Goal: Entertainment & Leisure: Consume media (video, audio)

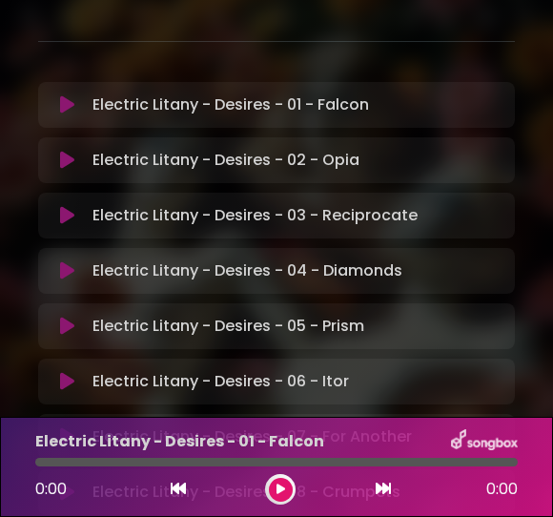
scroll to position [296, 0]
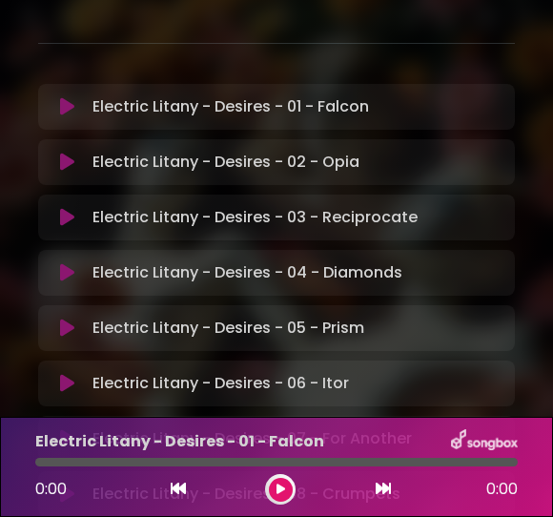
click at [348, 156] on p "Electric Litany - Desires - 02 - Opia Loading Track..." at bounding box center [226, 162] width 267 height 23
click at [60, 153] on icon at bounding box center [67, 162] width 14 height 19
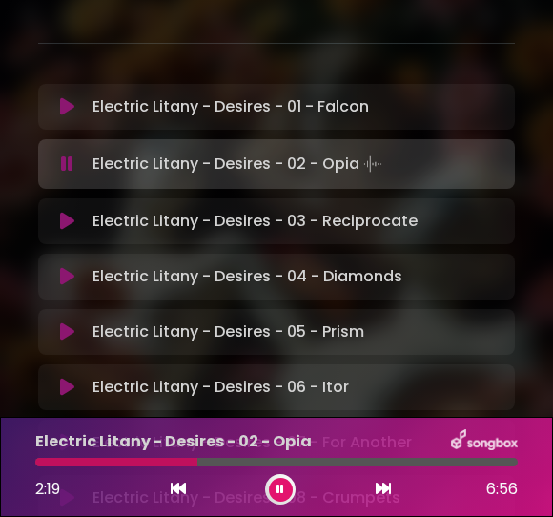
click at [369, 459] on div at bounding box center [276, 462] width 483 height 9
click at [341, 458] on div at bounding box center [202, 462] width 334 height 9
click at [60, 220] on icon at bounding box center [67, 221] width 14 height 19
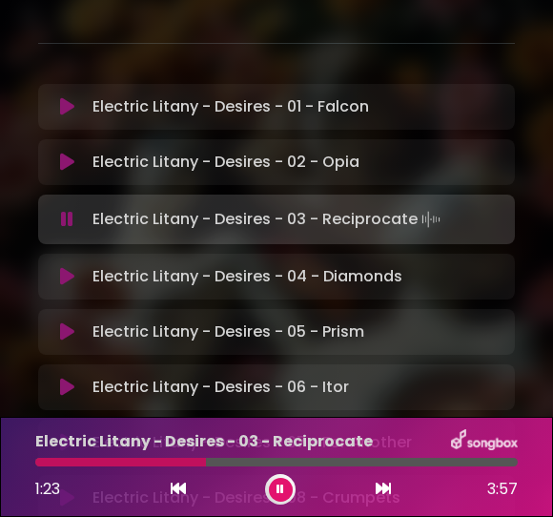
click at [67, 281] on icon at bounding box center [67, 276] width 14 height 19
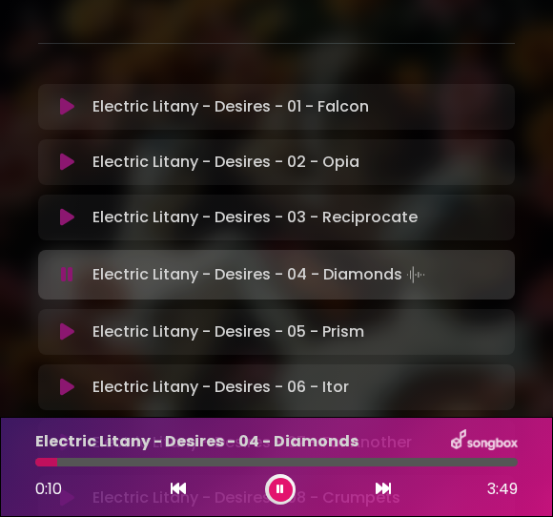
click at [69, 335] on icon at bounding box center [67, 332] width 14 height 19
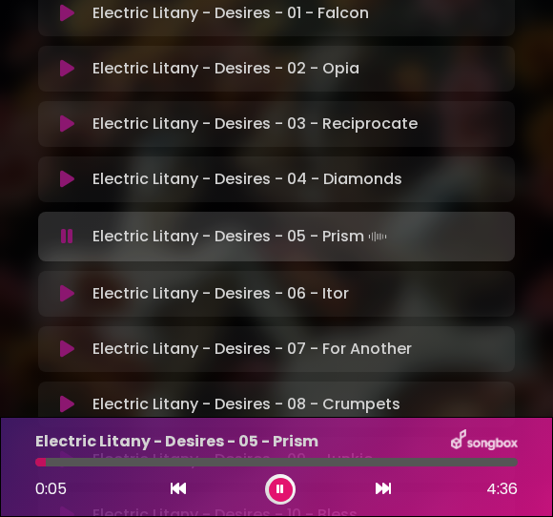
scroll to position [385, 0]
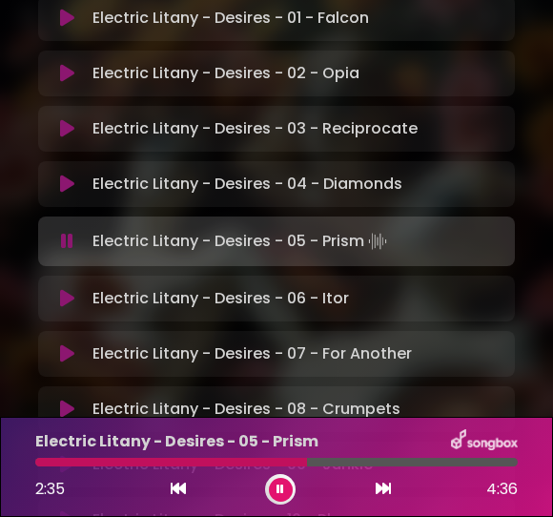
click at [62, 296] on icon at bounding box center [67, 298] width 14 height 19
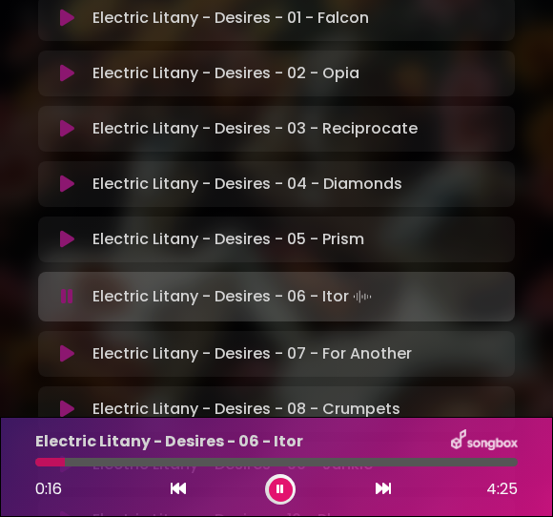
click at [156, 459] on div at bounding box center [276, 462] width 483 height 9
click at [383, 490] on icon at bounding box center [383, 488] width 15 height 15
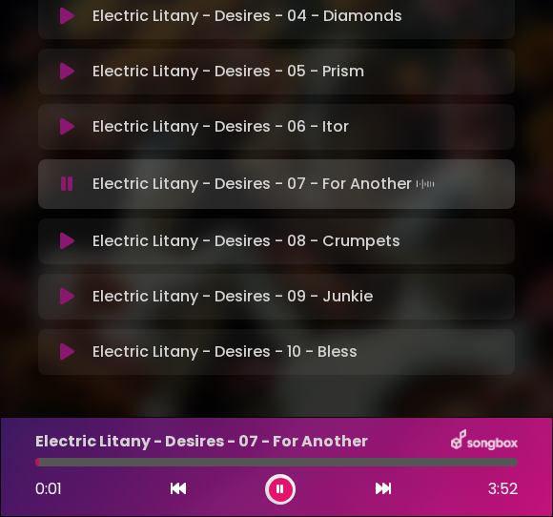
scroll to position [553, 0]
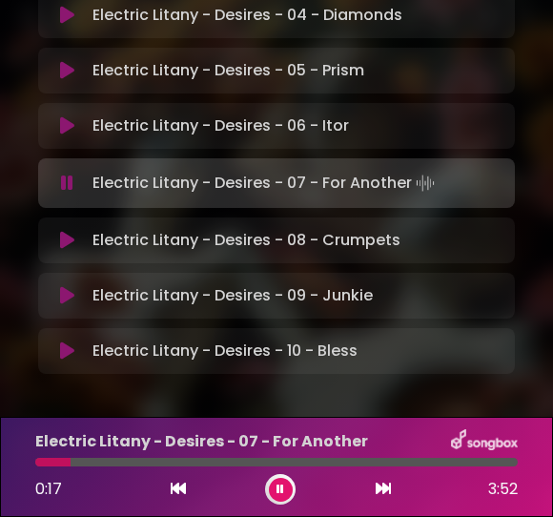
click at [190, 459] on div at bounding box center [276, 462] width 483 height 9
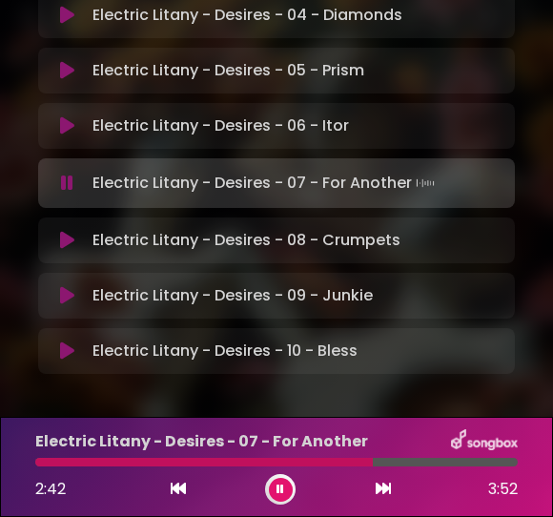
click at [66, 224] on div "Electric Litany - Desires - 08 - Crumpets Loading Track... Your Feedback Name" at bounding box center [276, 241] width 477 height 46
click at [382, 493] on icon at bounding box center [383, 488] width 15 height 15
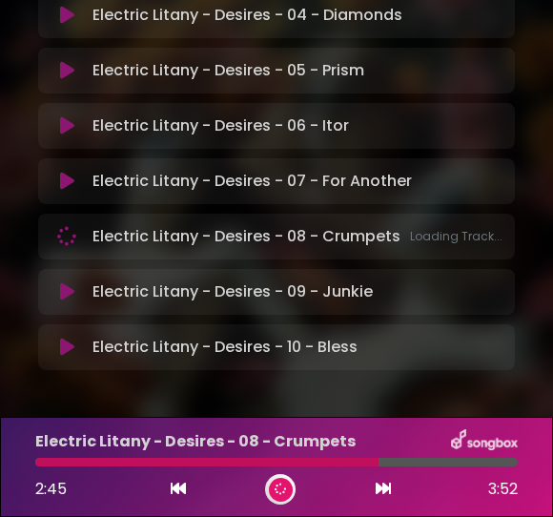
click at [384, 489] on icon at bounding box center [383, 488] width 15 height 15
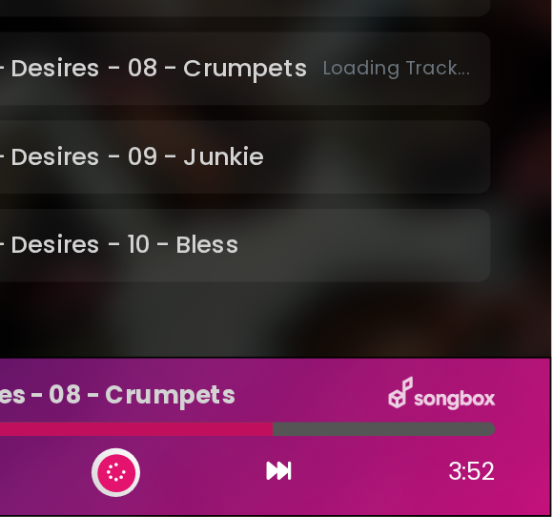
click at [375, 477] on button at bounding box center [383, 489] width 17 height 25
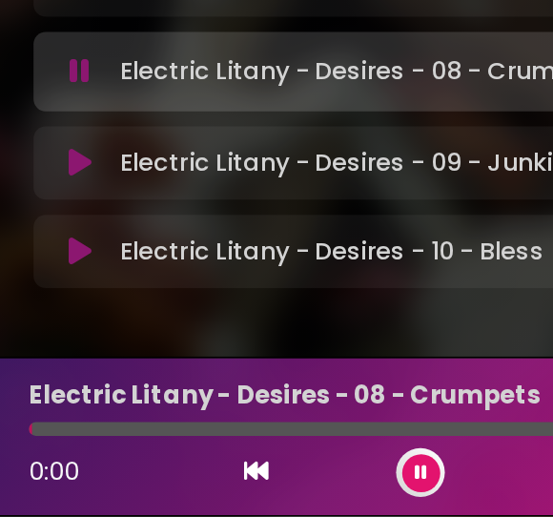
scroll to position [0, 0]
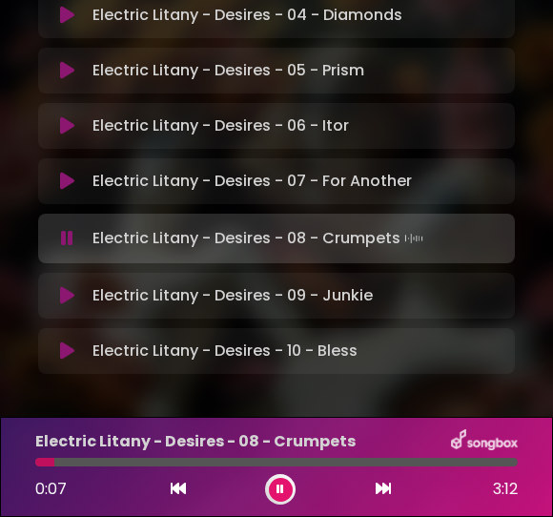
click at [184, 460] on div at bounding box center [276, 462] width 483 height 9
click at [64, 292] on icon at bounding box center [67, 295] width 14 height 19
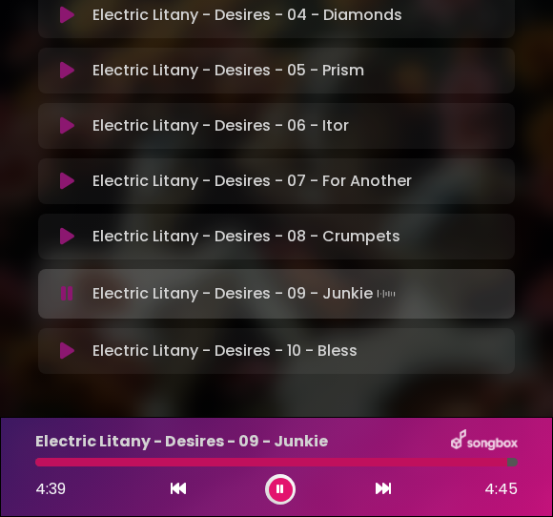
click at [61, 354] on icon at bounding box center [67, 351] width 14 height 19
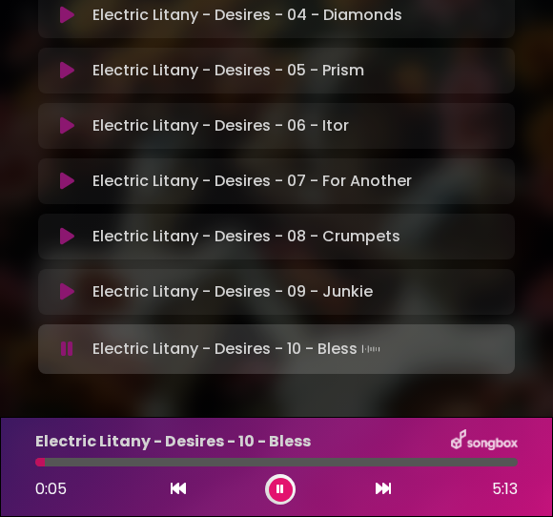
click at [187, 453] on p "Electric Litany - Desires - 10 - Bless" at bounding box center [173, 441] width 276 height 23
click at [210, 458] on div at bounding box center [276, 462] width 483 height 9
click at [350, 462] on div at bounding box center [276, 462] width 483 height 9
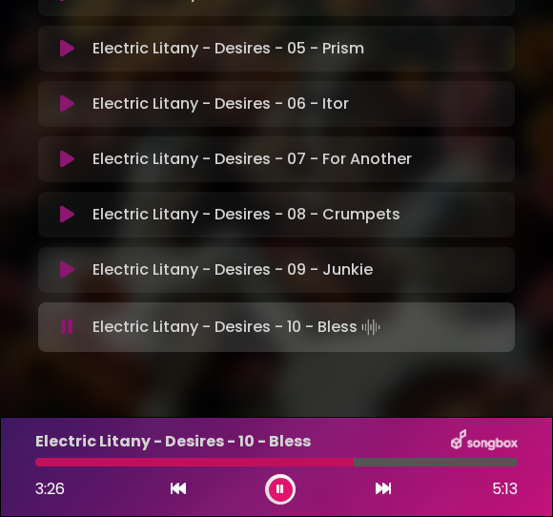
scroll to position [577, 0]
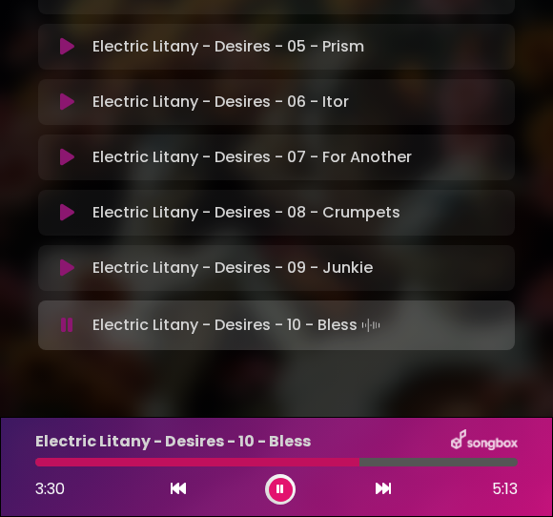
click at [230, 463] on div at bounding box center [197, 462] width 324 height 9
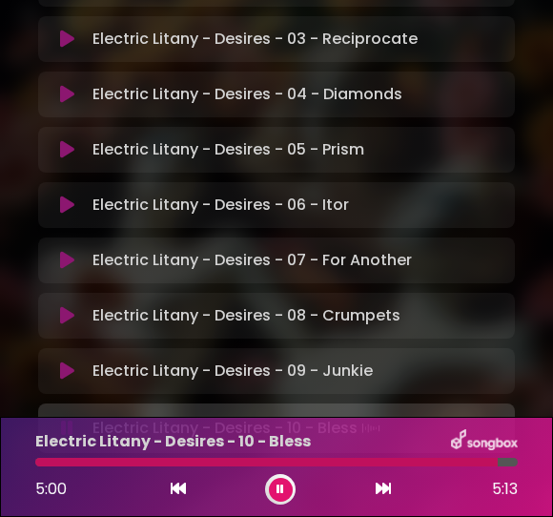
scroll to position [471, 0]
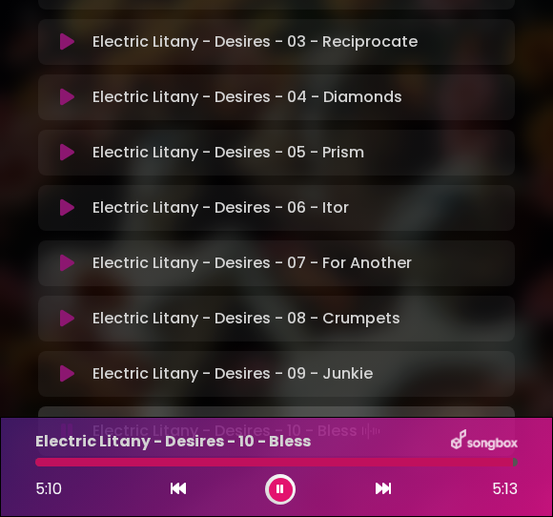
click at [352, 49] on p "Electric Litany - Desires - 03 - Reciprocate Loading Track..." at bounding box center [255, 42] width 325 height 23
click at [69, 39] on icon at bounding box center [67, 41] width 14 height 19
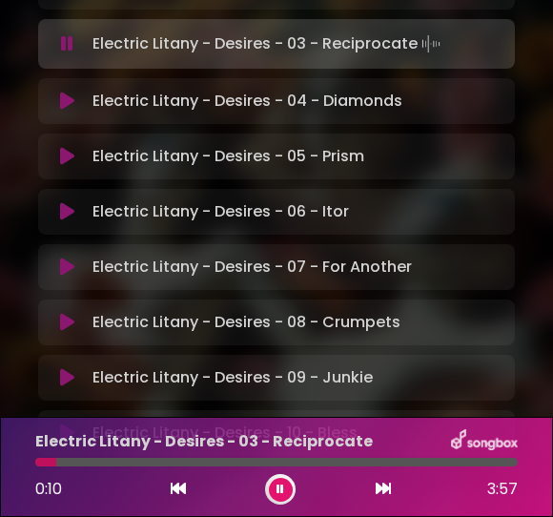
click at [240, 460] on div at bounding box center [276, 462] width 483 height 9
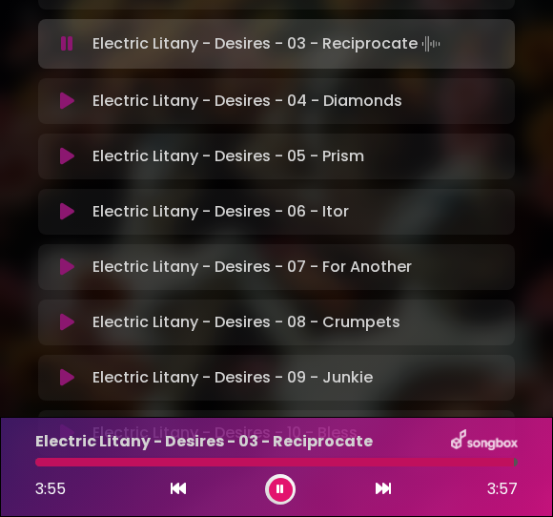
click at [308, 463] on div at bounding box center [274, 462] width 479 height 9
click at [234, 461] on div at bounding box center [174, 462] width 279 height 9
